Goal: Navigation & Orientation: Find specific page/section

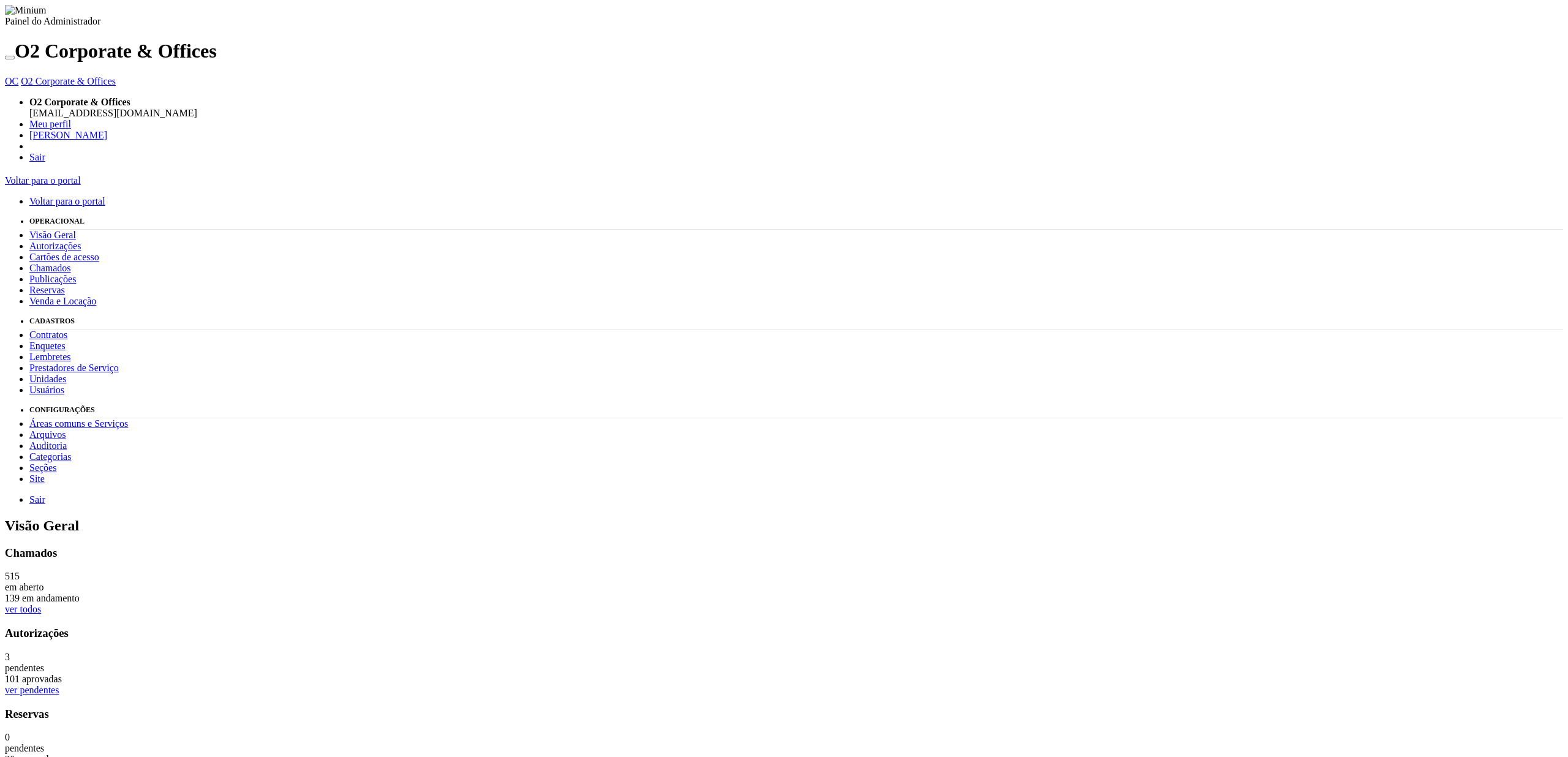
click at [36, 450] on link "Auditoria" at bounding box center [48, 445] width 37 height 10
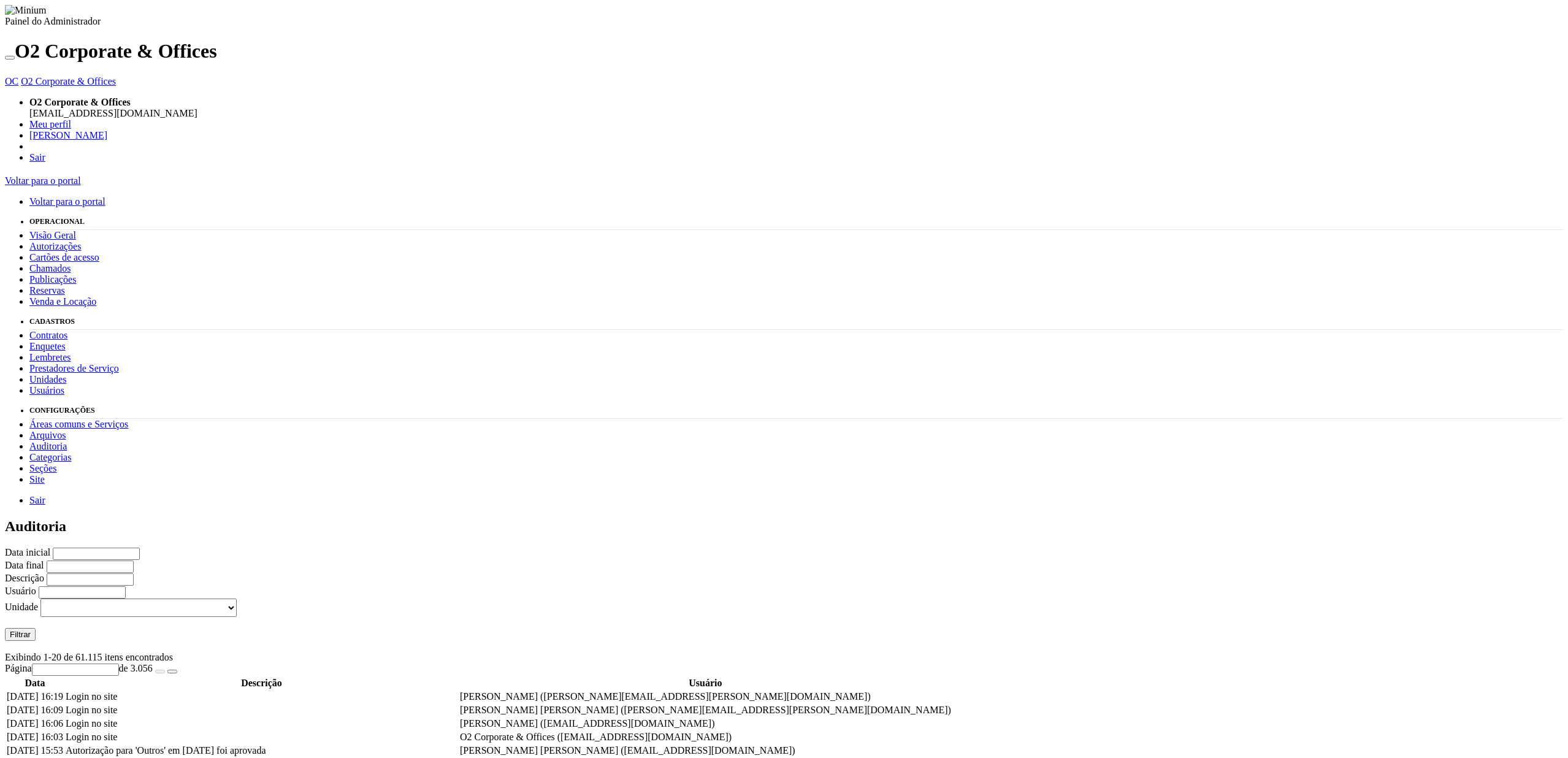
click at [45, 484] on link "Site" at bounding box center [37, 479] width 16 height 10
click at [30, 484] on link "Site" at bounding box center [37, 479] width 16 height 10
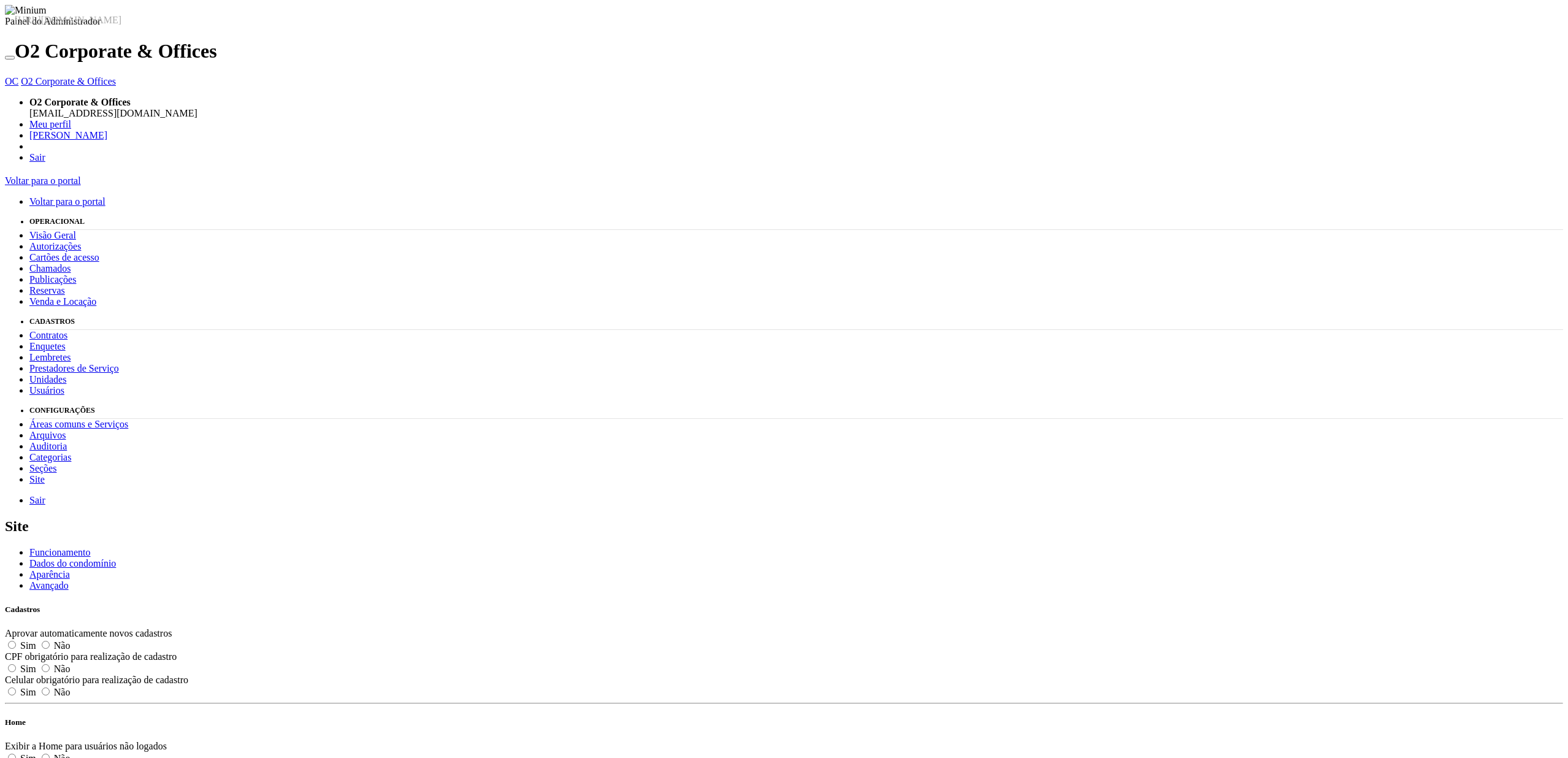
click at [59, 241] on link "Autorizações" at bounding box center [55, 246] width 51 height 10
